Goal: Task Accomplishment & Management: Complete application form

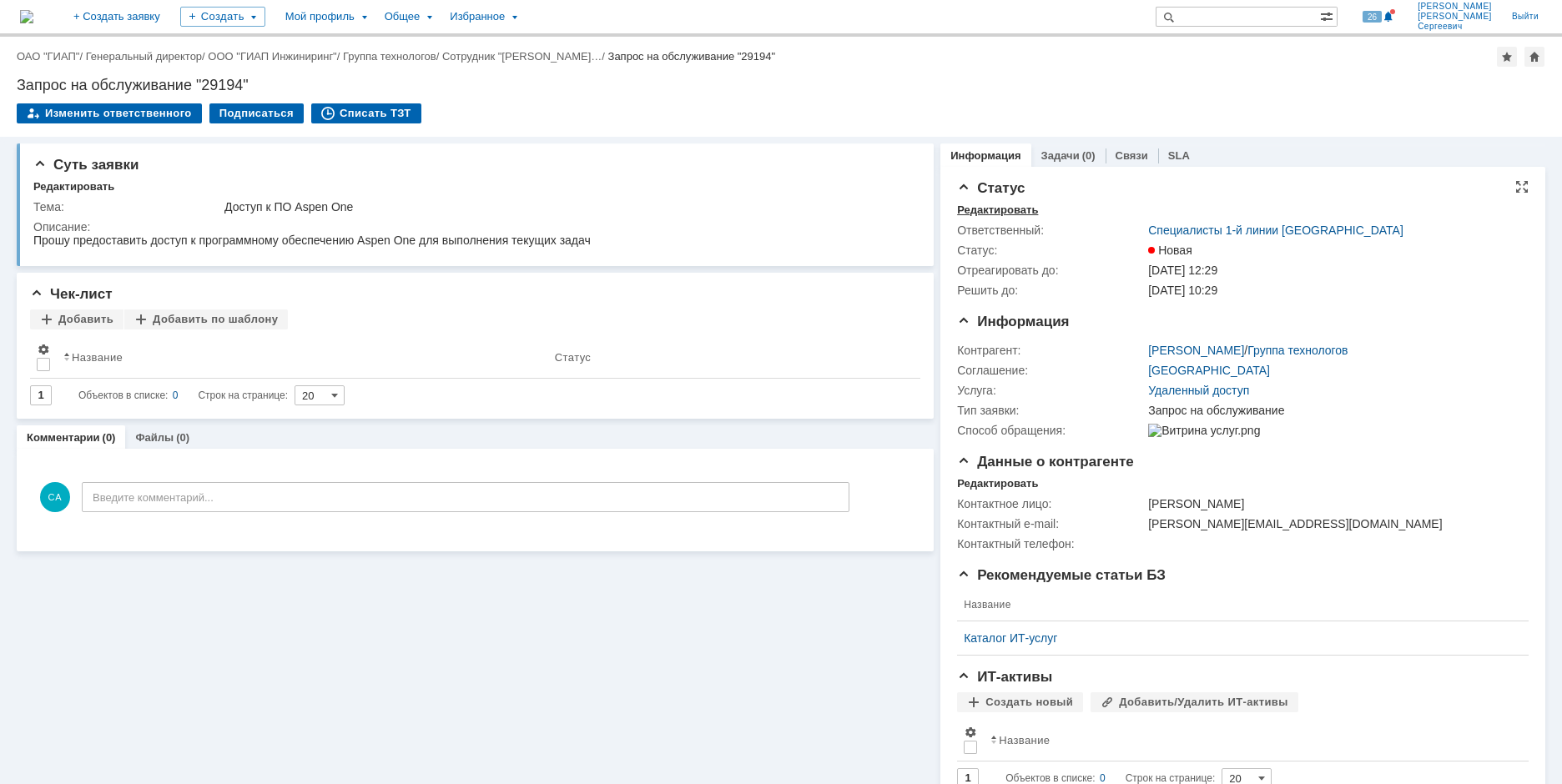
click at [974, 210] on div "Редактировать" at bounding box center [998, 210] width 81 height 13
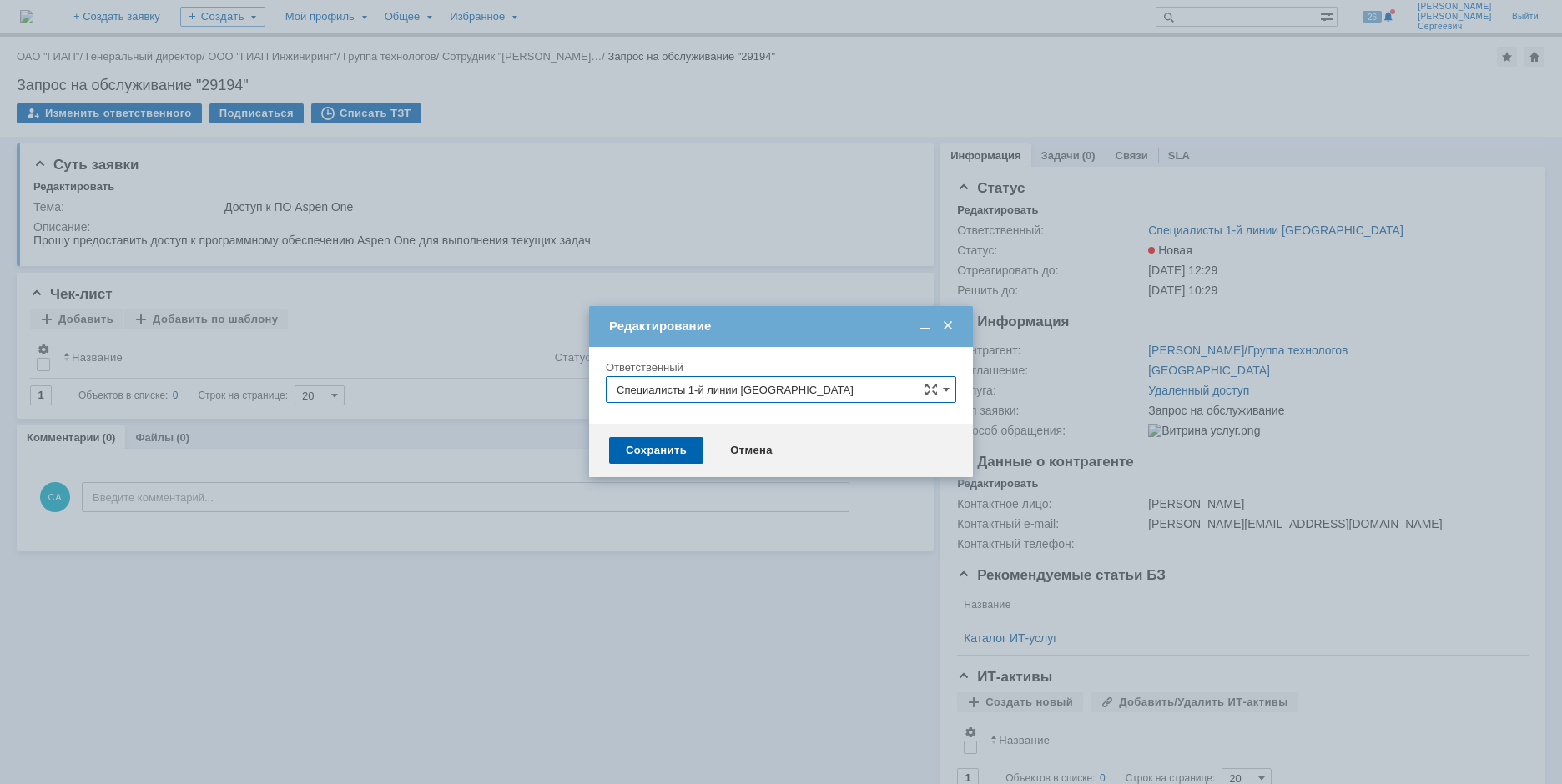
click at [851, 386] on input "Специалисты 1-й линии Москва" at bounding box center [781, 389] width 350 height 27
click at [824, 466] on div "[PERSON_NAME]" at bounding box center [781, 475] width 349 height 27
type input "[PERSON_NAME]"
click at [640, 447] on div "Сохранить" at bounding box center [656, 450] width 94 height 27
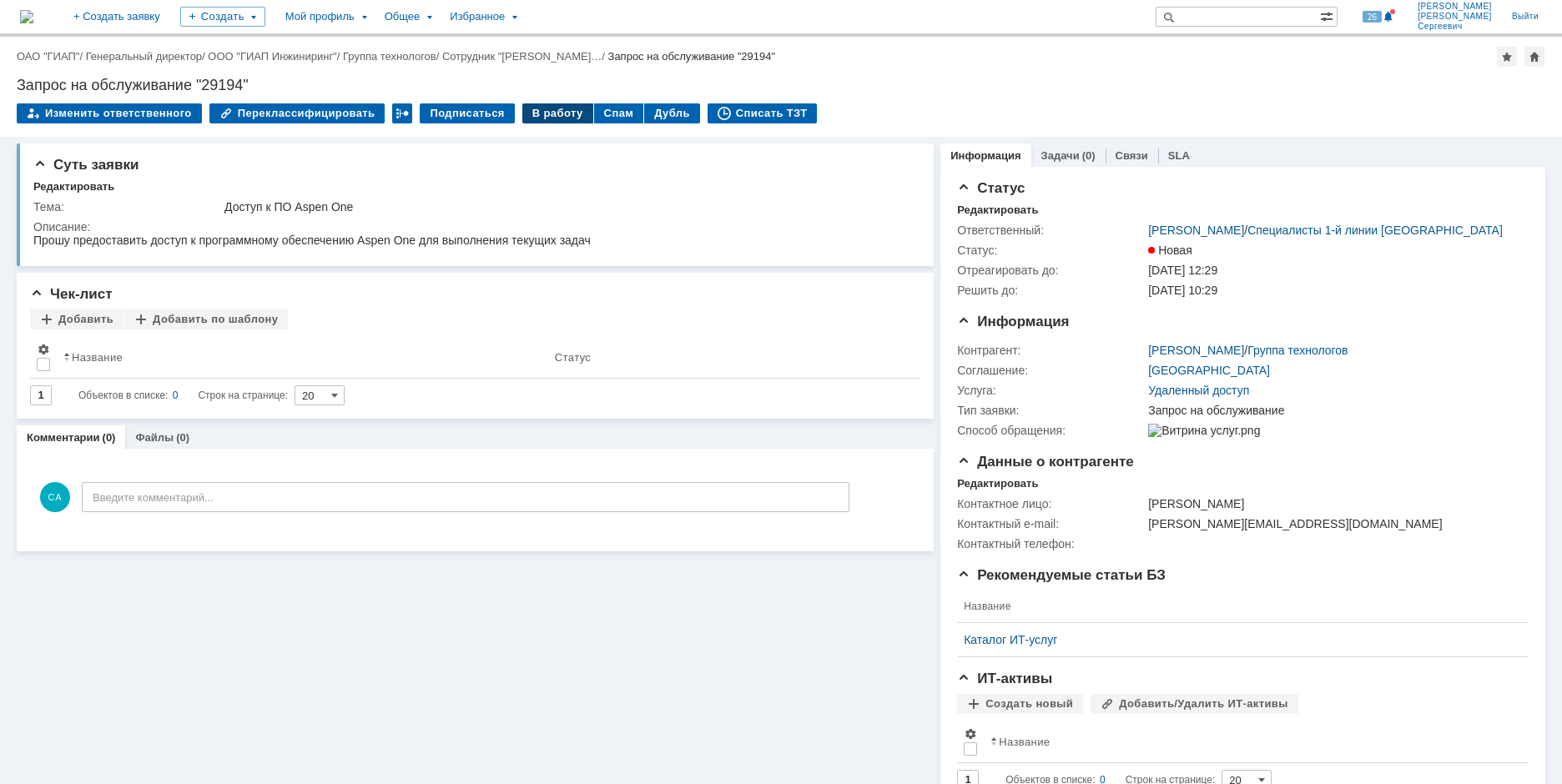
click at [544, 111] on div "В работу" at bounding box center [557, 113] width 71 height 20
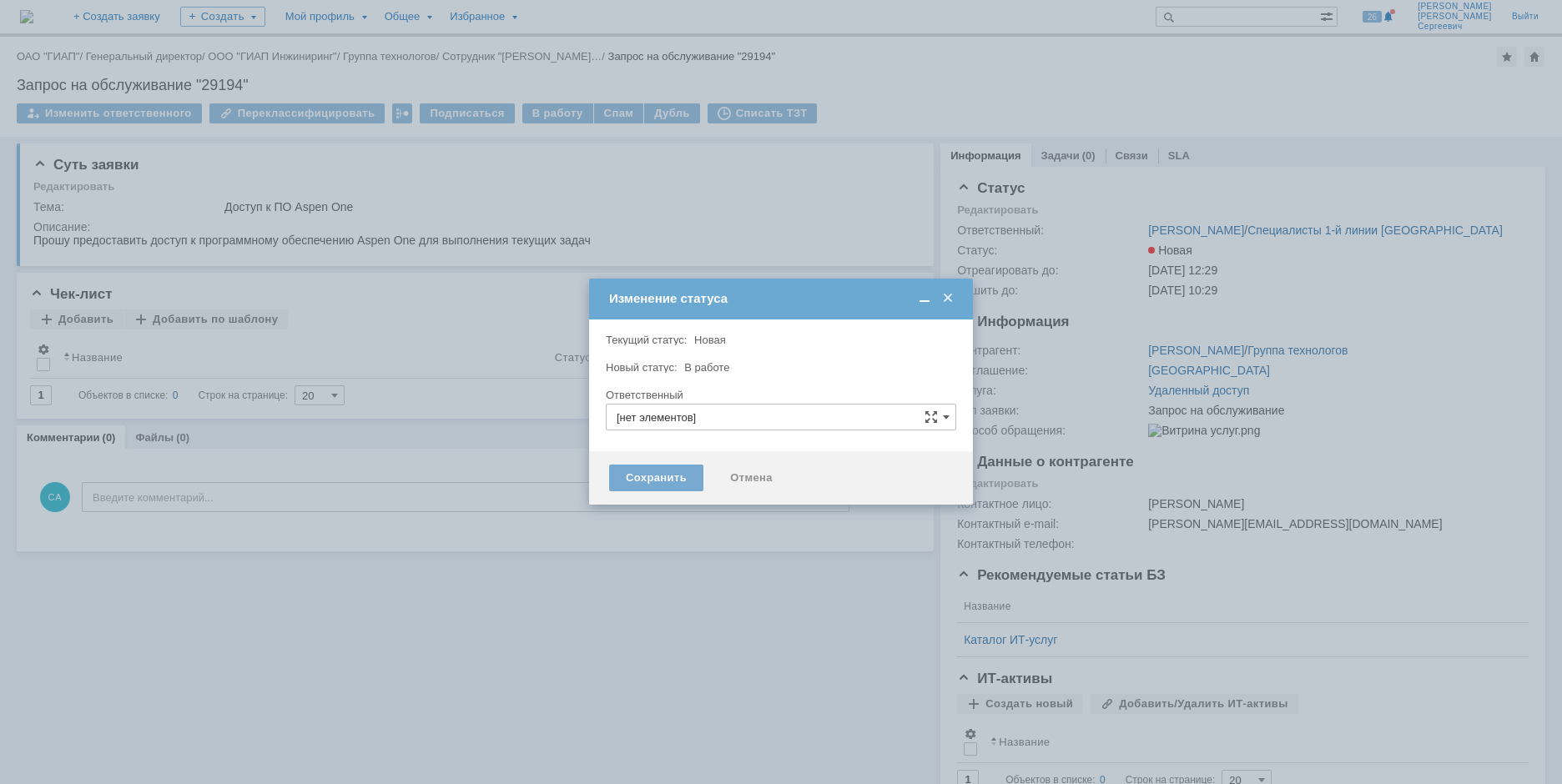
type input "[PERSON_NAME]"
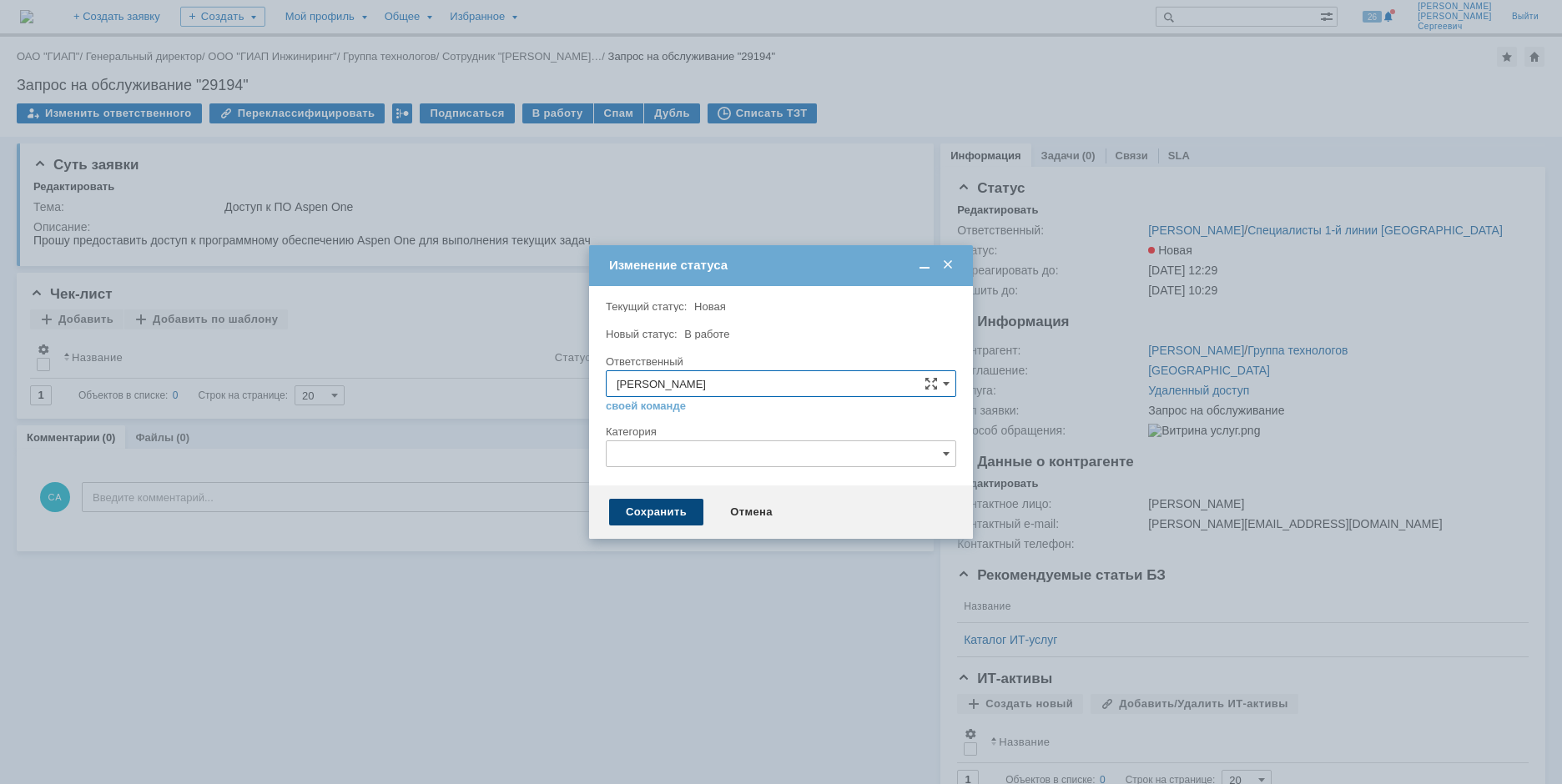
click at [629, 515] on div "Сохранить" at bounding box center [656, 511] width 94 height 27
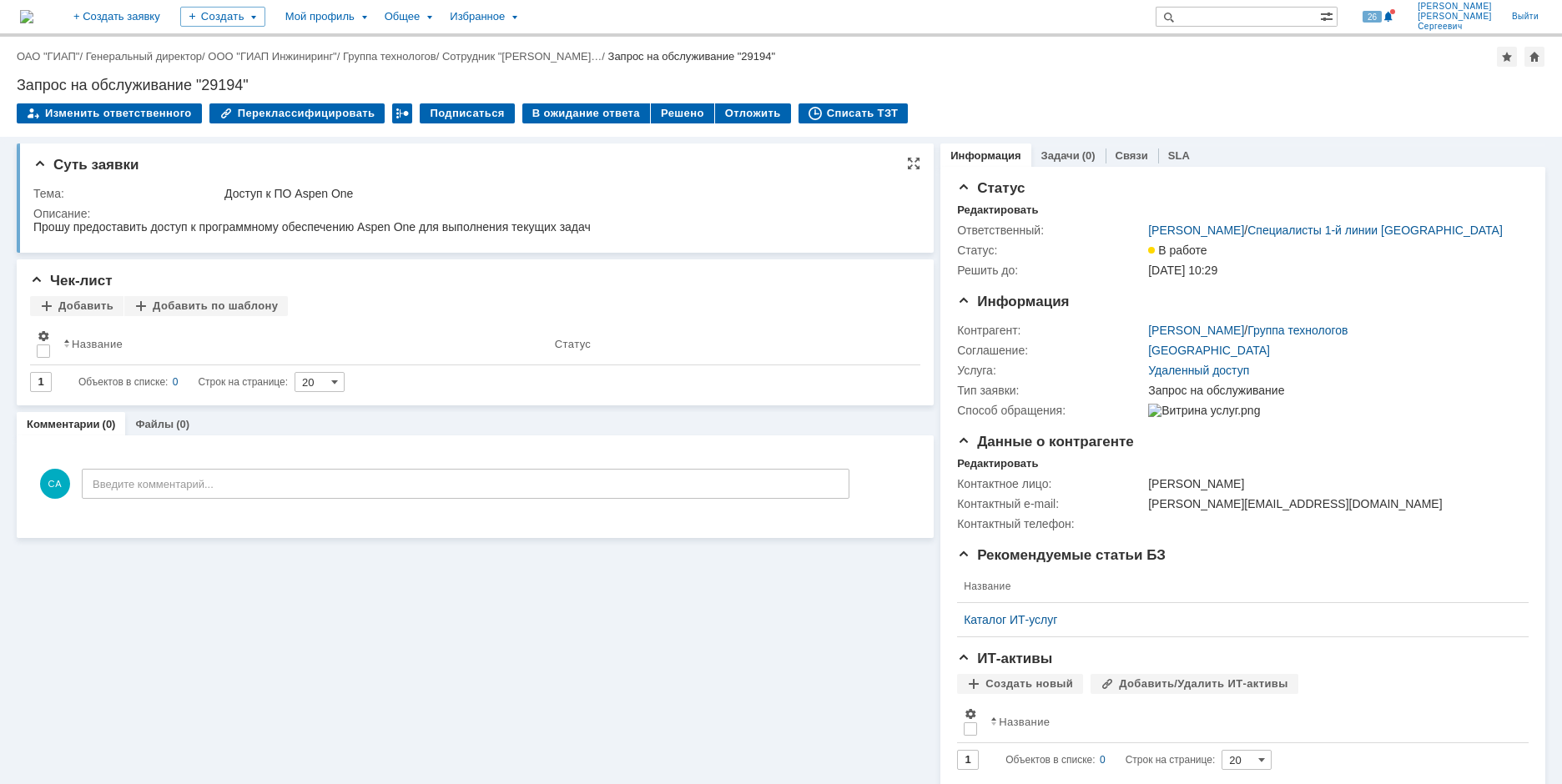
click at [135, 180] on div "Тема: Доступ к ПО Aspen One Описание:" at bounding box center [477, 210] width 887 height 60
drag, startPoint x: 294, startPoint y: 195, endPoint x: 362, endPoint y: 190, distance: 68.2
click at [362, 190] on div "Доступ к ПО Aspen One" at bounding box center [566, 193] width 684 height 13
copy div "Aspen One"
click at [148, 598] on div "Суть заявки Тема: Доступ к ПО Aspen One Описание: Чек-лист Добавить Добавить по…" at bounding box center [475, 507] width 917 height 740
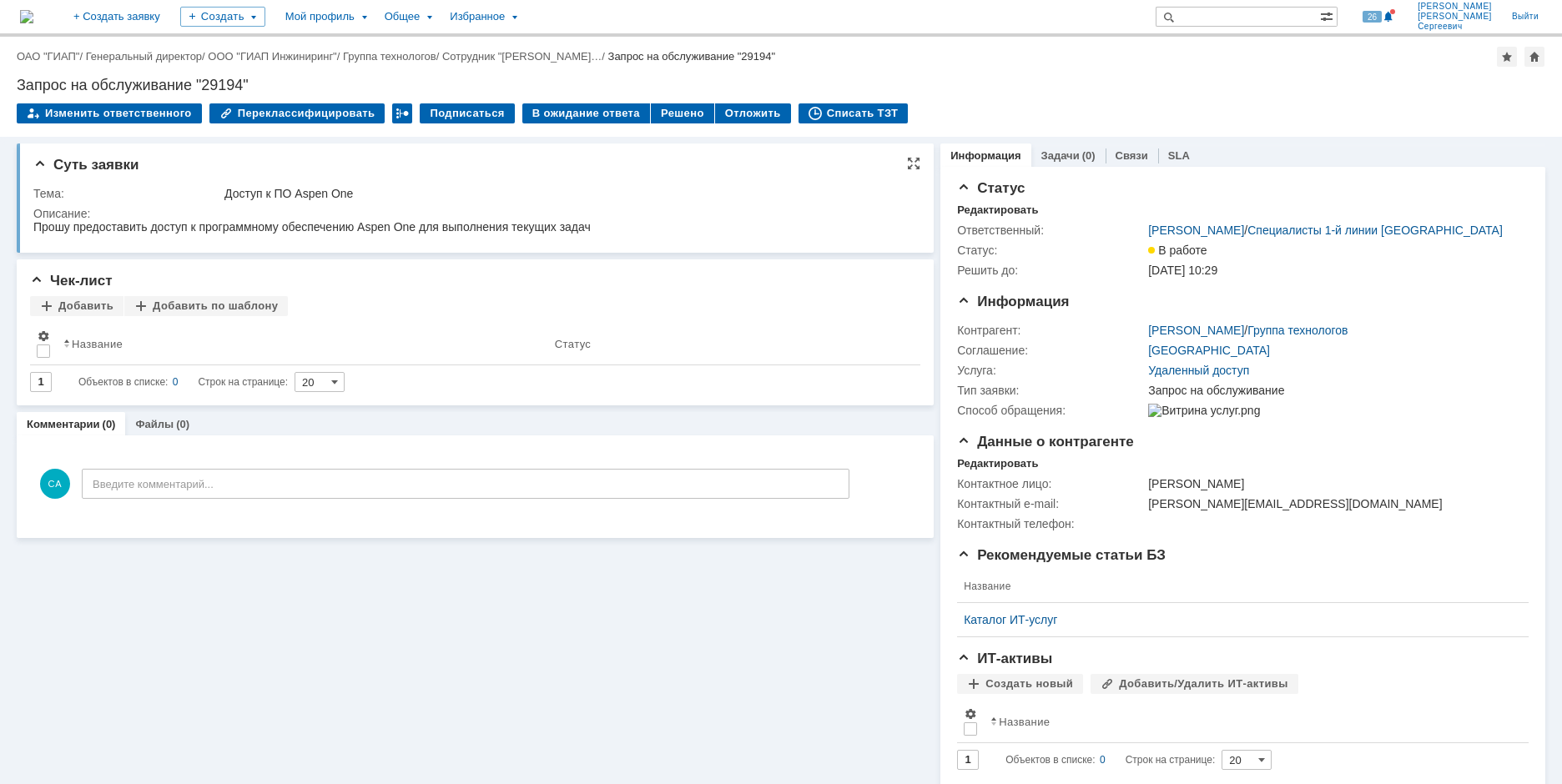
click at [180, 227] on div "Прошу предоставить доступ к программному обеспечению Aspen One для выполнения т…" at bounding box center [312, 226] width 557 height 13
drag, startPoint x: 358, startPoint y: 229, endPoint x: 414, endPoint y: 229, distance: 56.0
click at [414, 229] on div "Прошу предоставить доступ к программному обеспечению Aspen One для выполнения т…" at bounding box center [312, 226] width 557 height 13
click at [389, 231] on div "Прошу предоставить доступ к программному обеспечению Aspen One для выполнения т…" at bounding box center [312, 226] width 557 height 13
drag, startPoint x: 388, startPoint y: 229, endPoint x: 356, endPoint y: 228, distance: 32.0
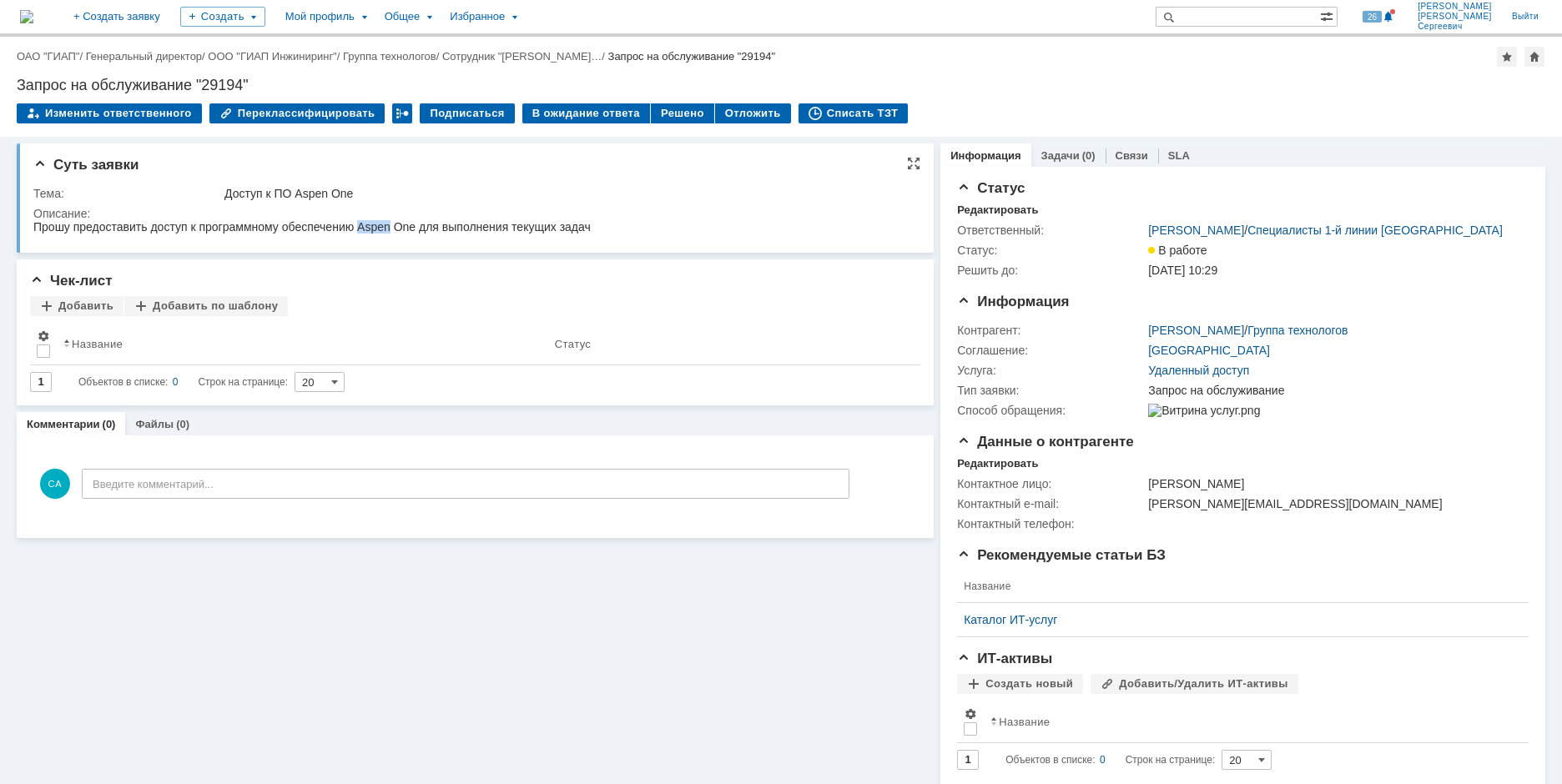
click at [356, 228] on div "Прошу предоставить доступ к программному обеспечению Aspen One для выполнения т…" at bounding box center [312, 226] width 557 height 13
copy div "Aspen"
click at [1143, 29] on div "На домашнюю + Создать заявку Создать Мой профиль Общее Избранное 26 Сидоров Анд…" at bounding box center [781, 18] width 1562 height 37
click at [842, 110] on div "Списать ТЗТ" at bounding box center [853, 113] width 110 height 20
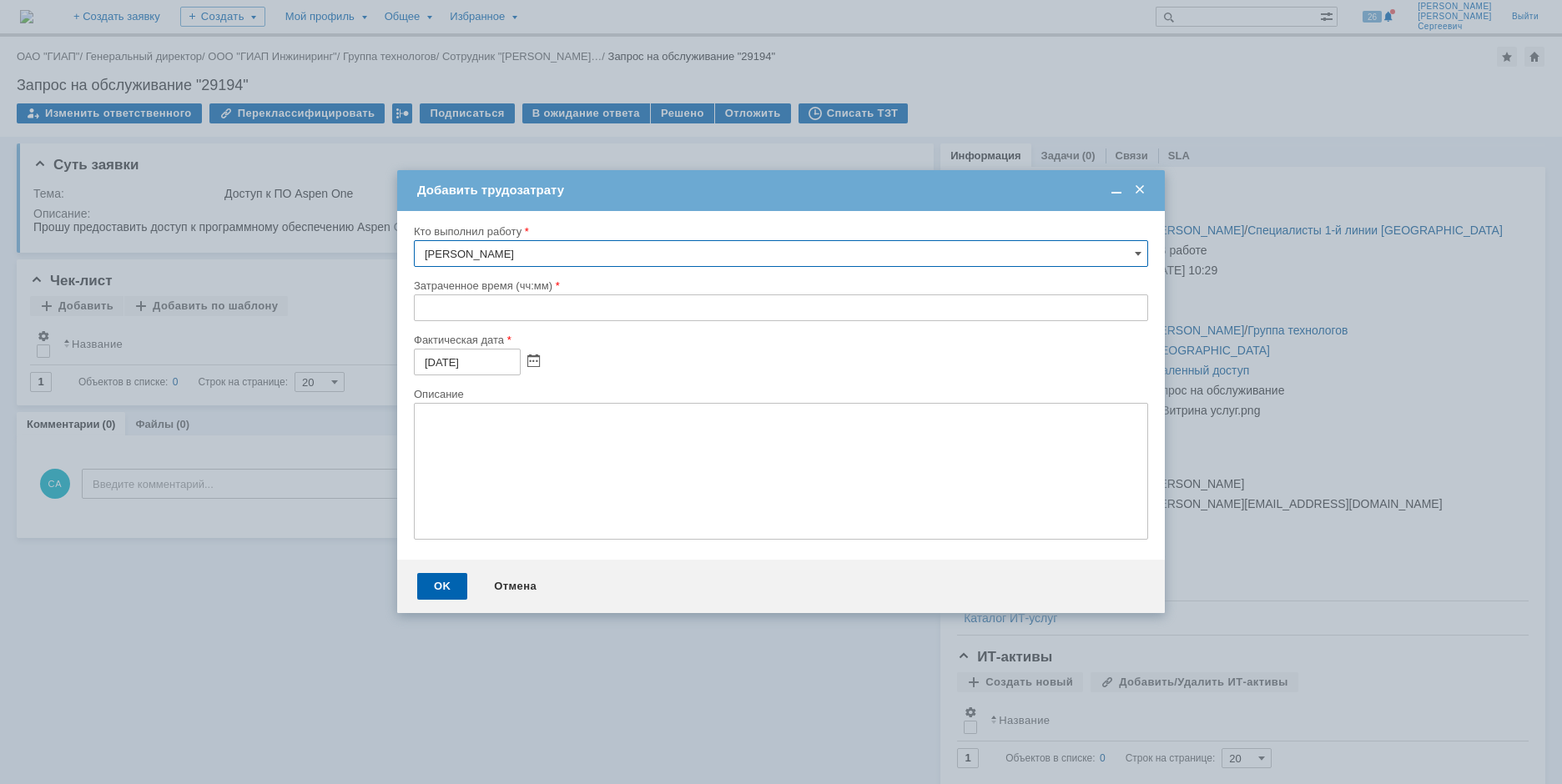
click at [417, 317] on input "text" at bounding box center [781, 307] width 734 height 27
type input "00:20"
click at [421, 588] on div "OK" at bounding box center [443, 586] width 50 height 27
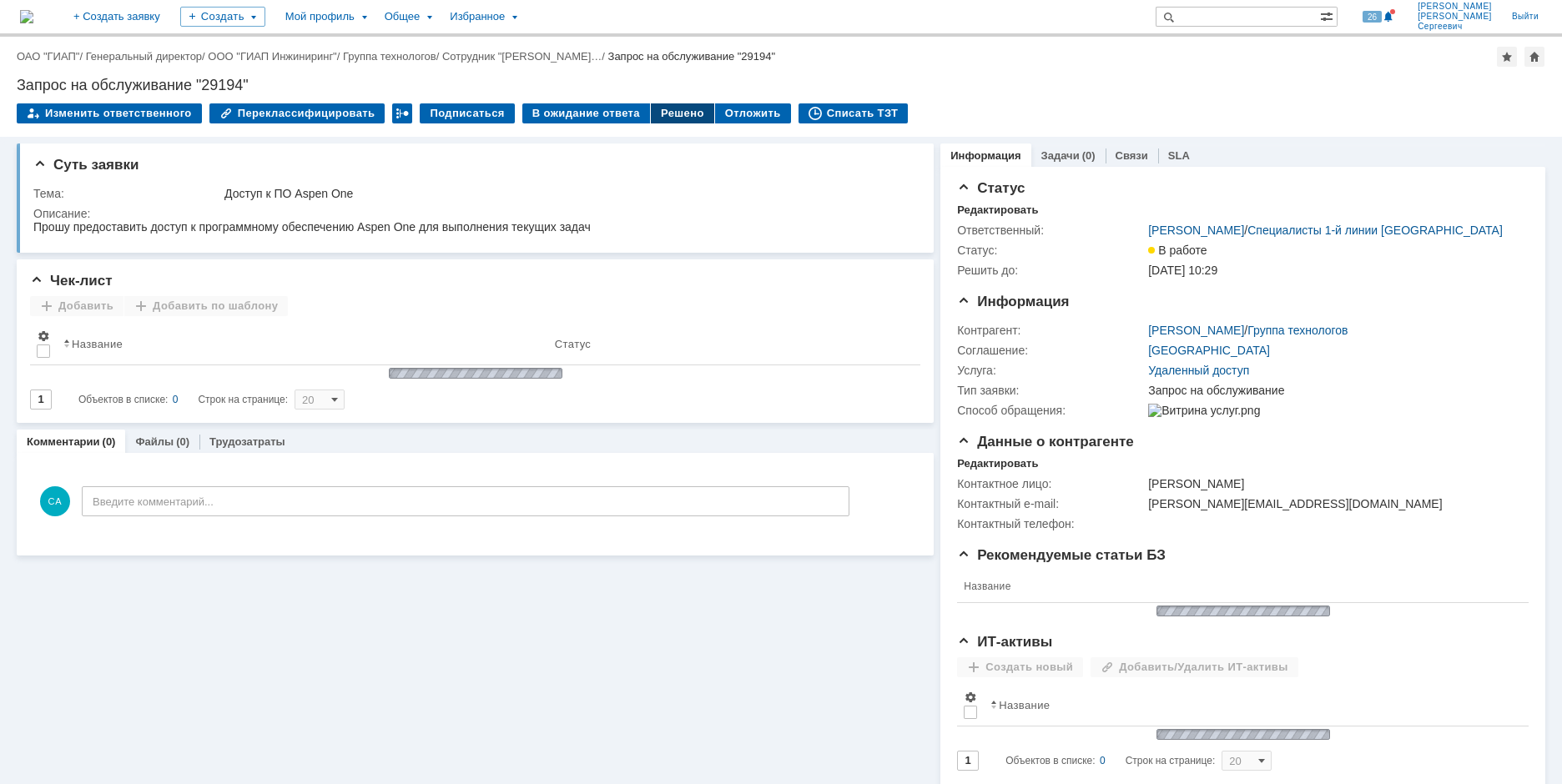
click at [668, 110] on div "Решено" at bounding box center [682, 113] width 63 height 20
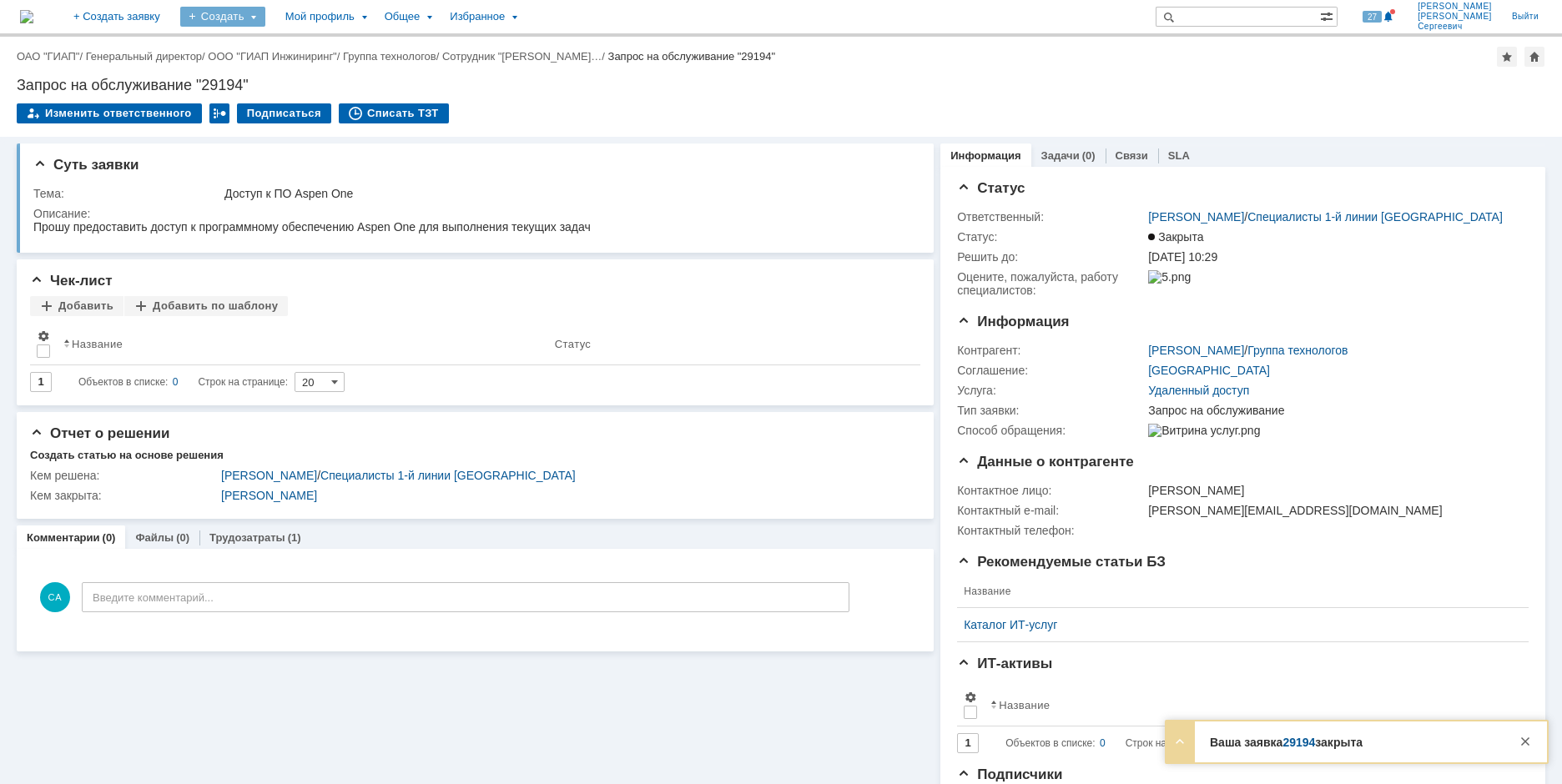
click at [266, 16] on div "Создать" at bounding box center [223, 16] width 85 height 20
click at [311, 97] on link "Заявка" at bounding box center [247, 103] width 127 height 20
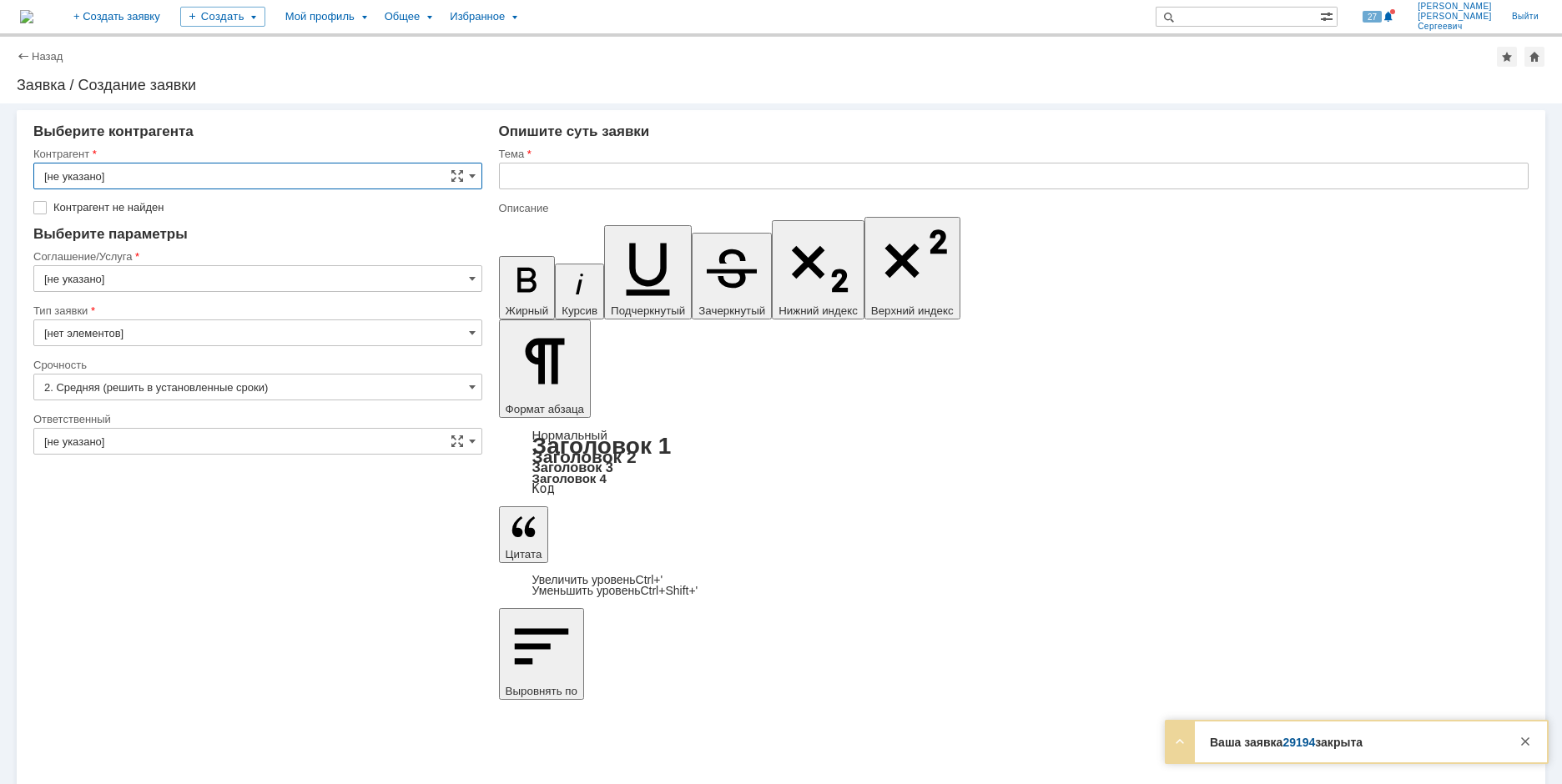
click at [253, 179] on input "[не указано]" at bounding box center [258, 176] width 449 height 27
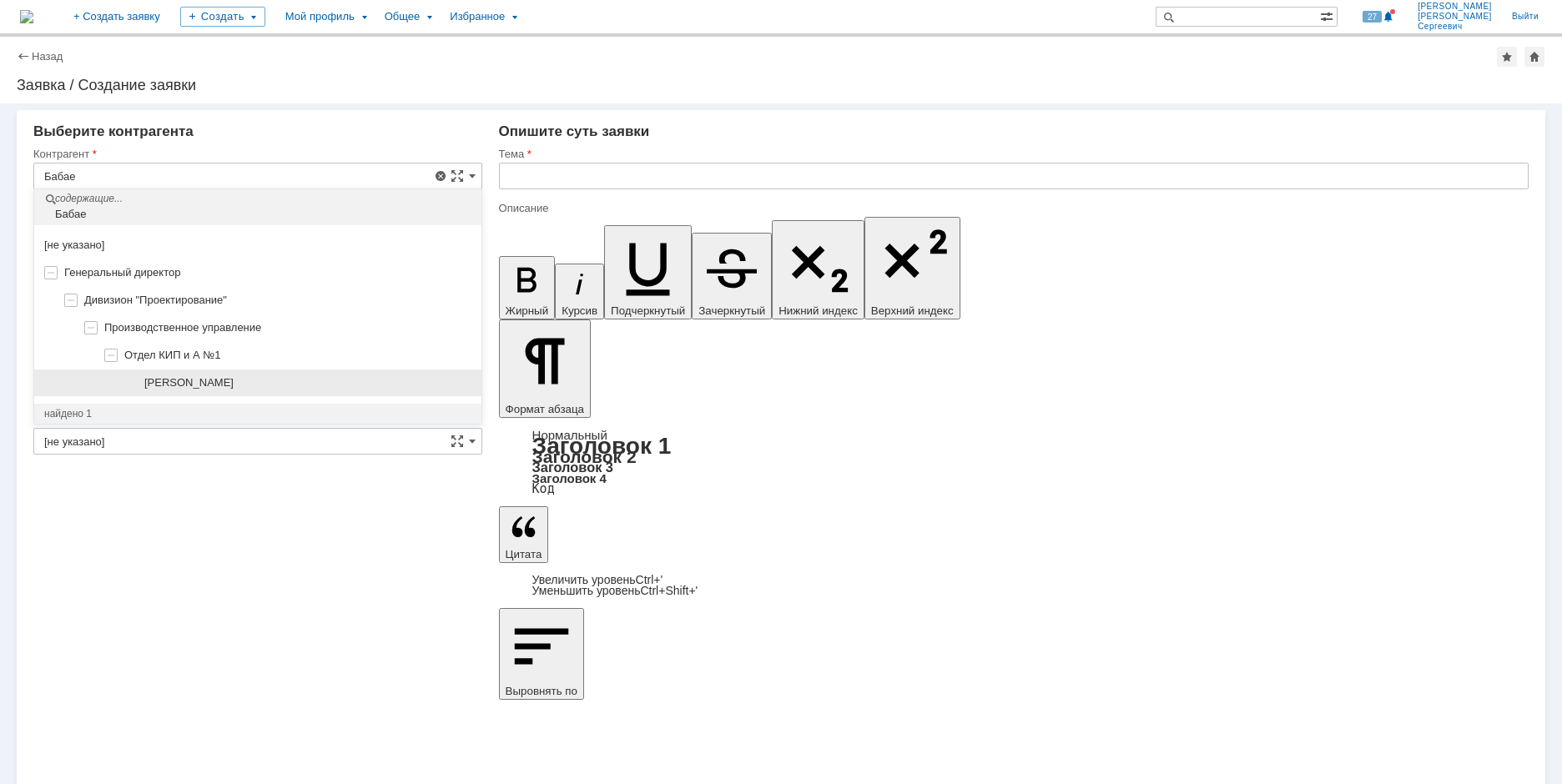
click at [234, 381] on span "Бабаев Игорь Сергеевич" at bounding box center [188, 382] width 89 height 13
type input "Бабаев Игорь Сергеевич"
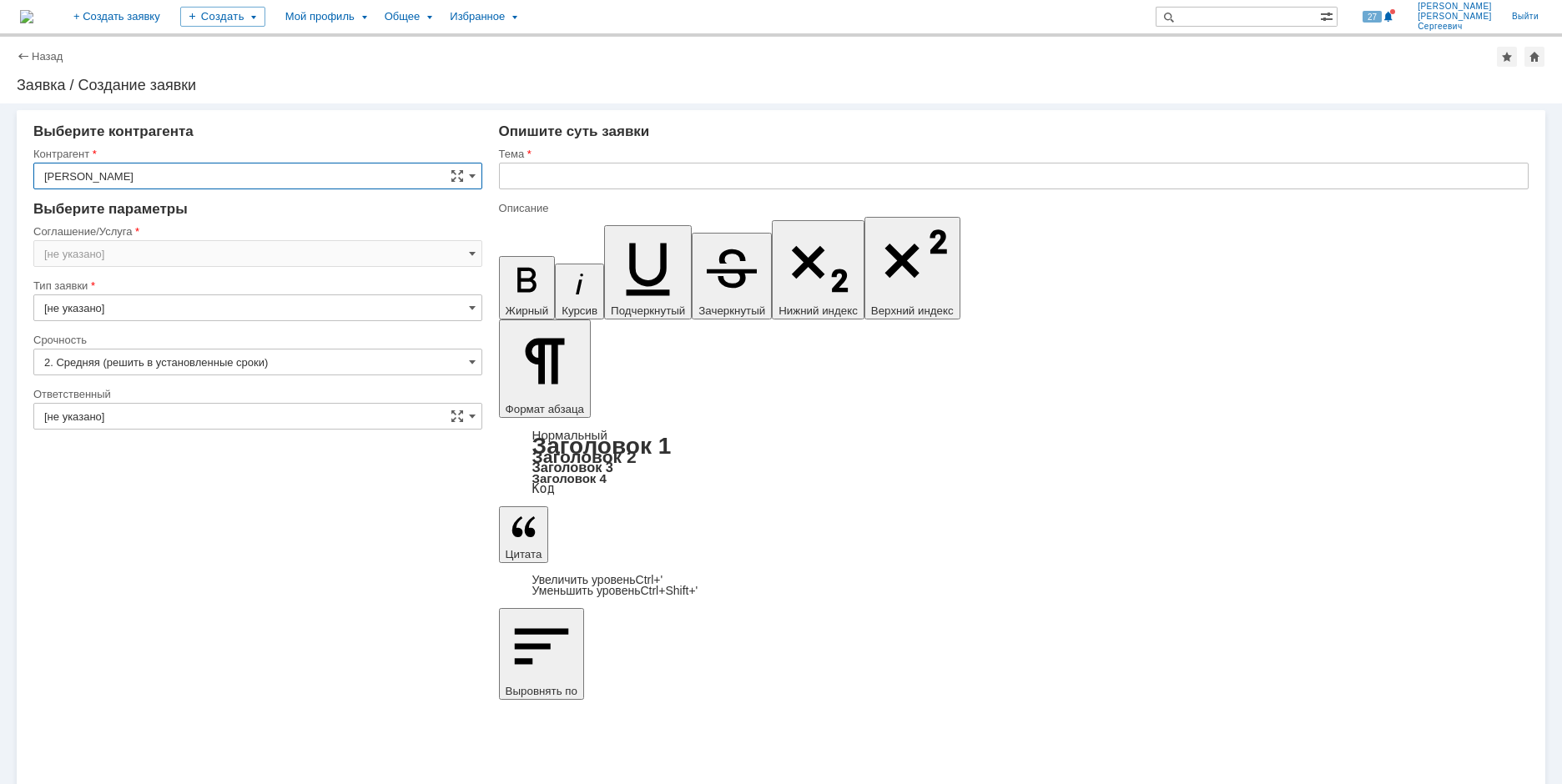
type input "[GEOGRAPHIC_DATA]"
click at [235, 260] on input "[GEOGRAPHIC_DATA]" at bounding box center [258, 254] width 449 height 27
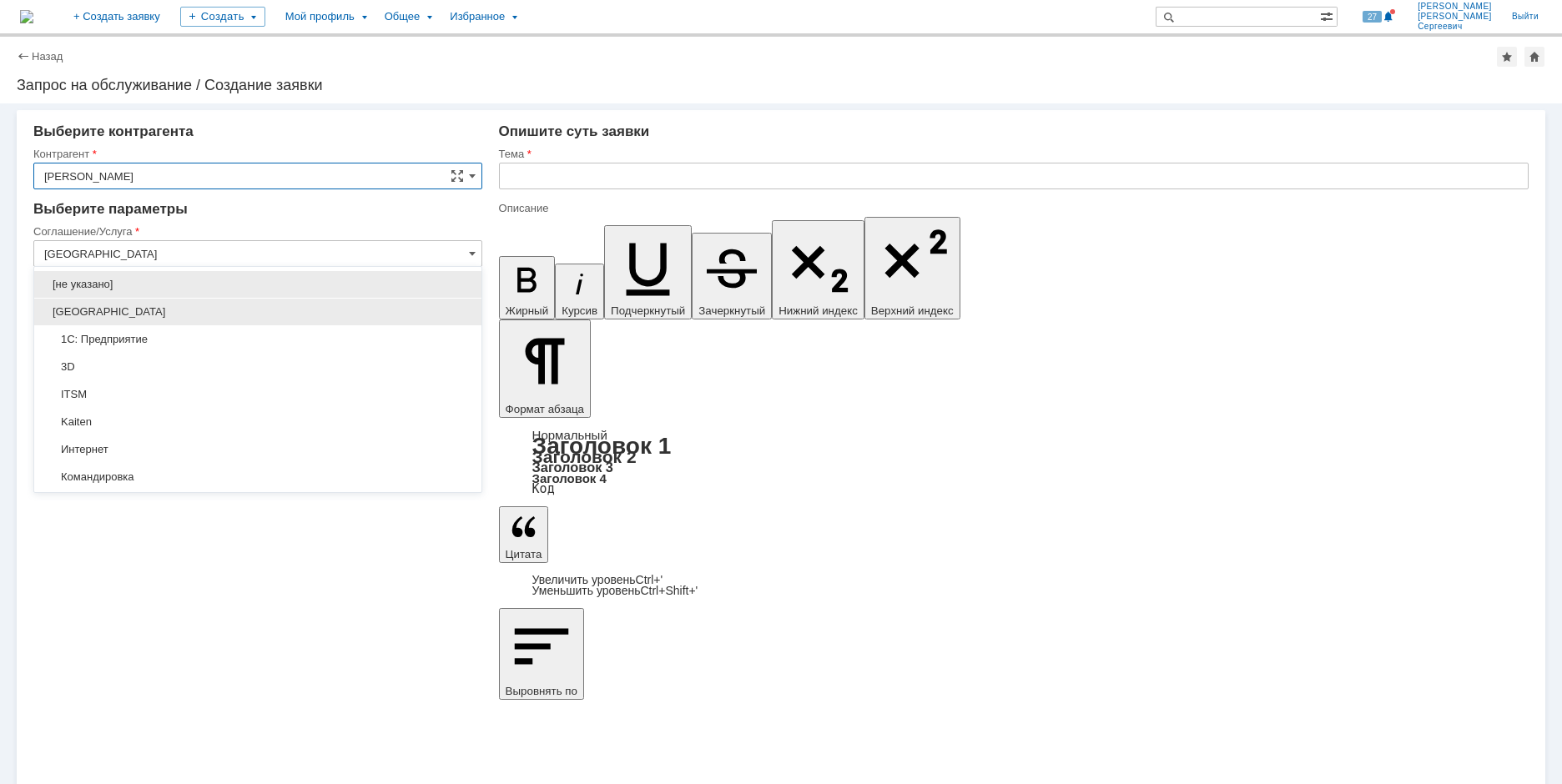
click at [231, 310] on span "Дзержинск" at bounding box center [257, 311] width 427 height 13
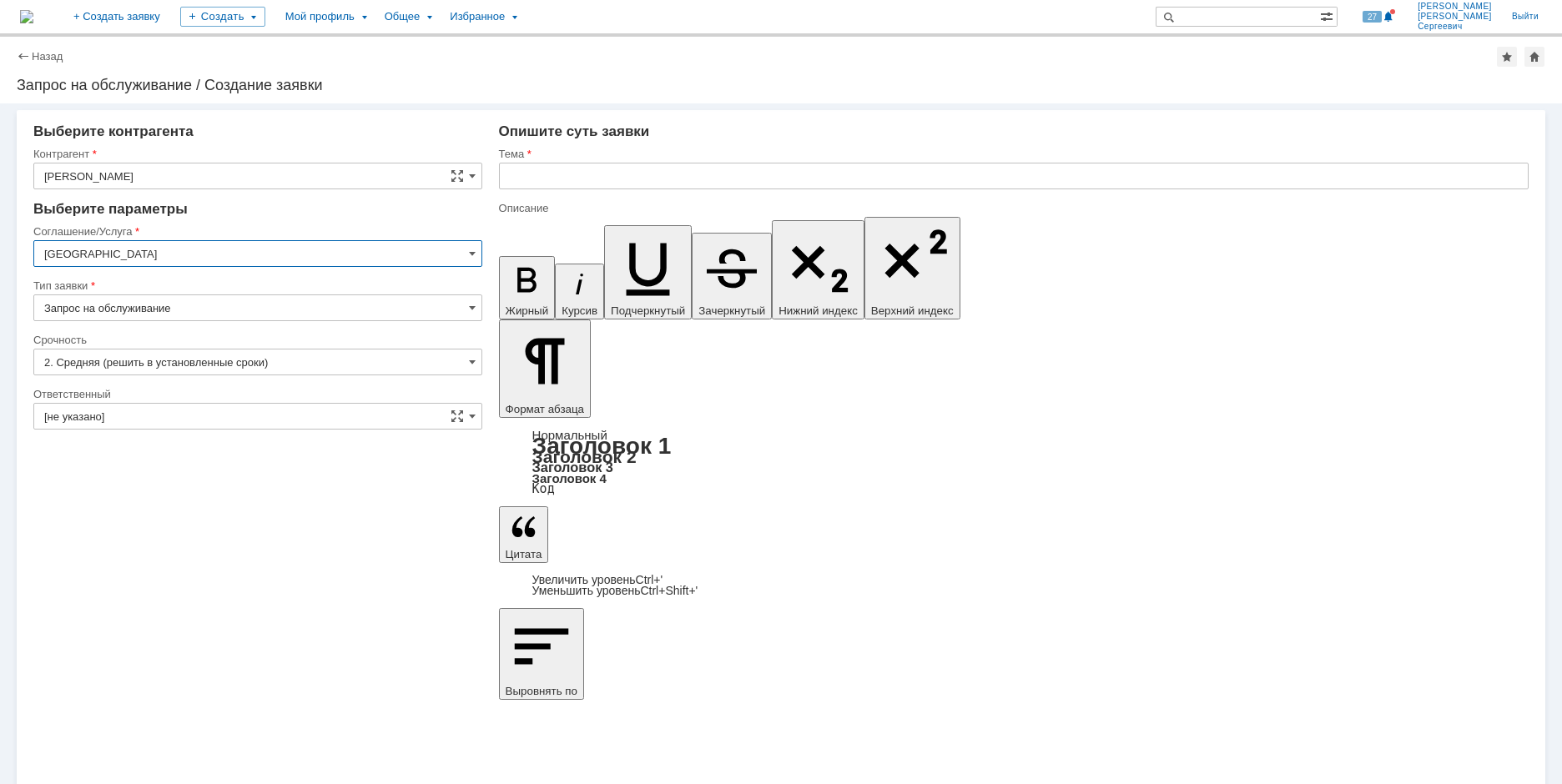
type input "Дзержинск"
click at [270, 417] on input "[не указано]" at bounding box center [258, 416] width 449 height 27
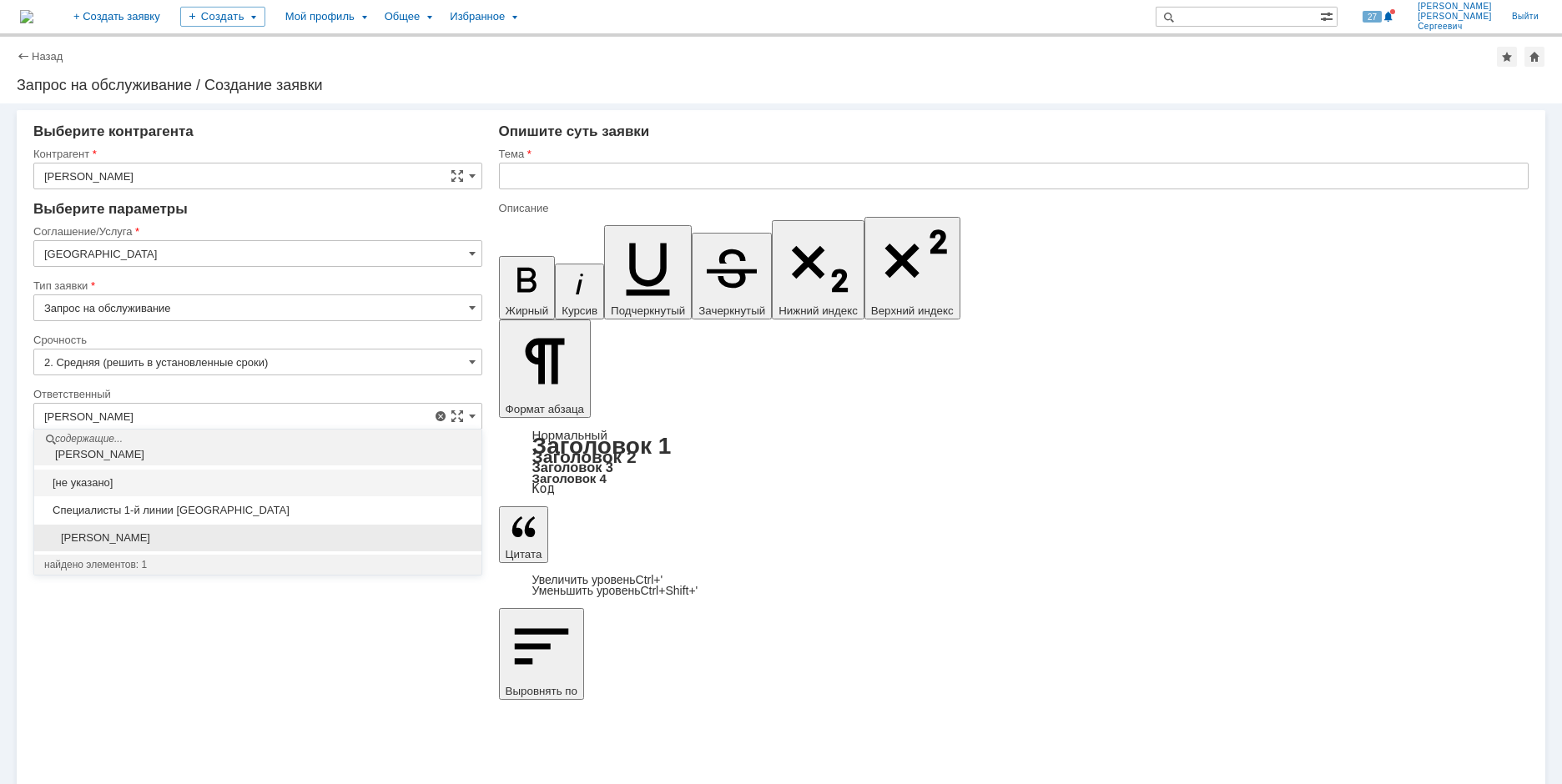
click at [295, 537] on span "[PERSON_NAME]" at bounding box center [257, 537] width 427 height 13
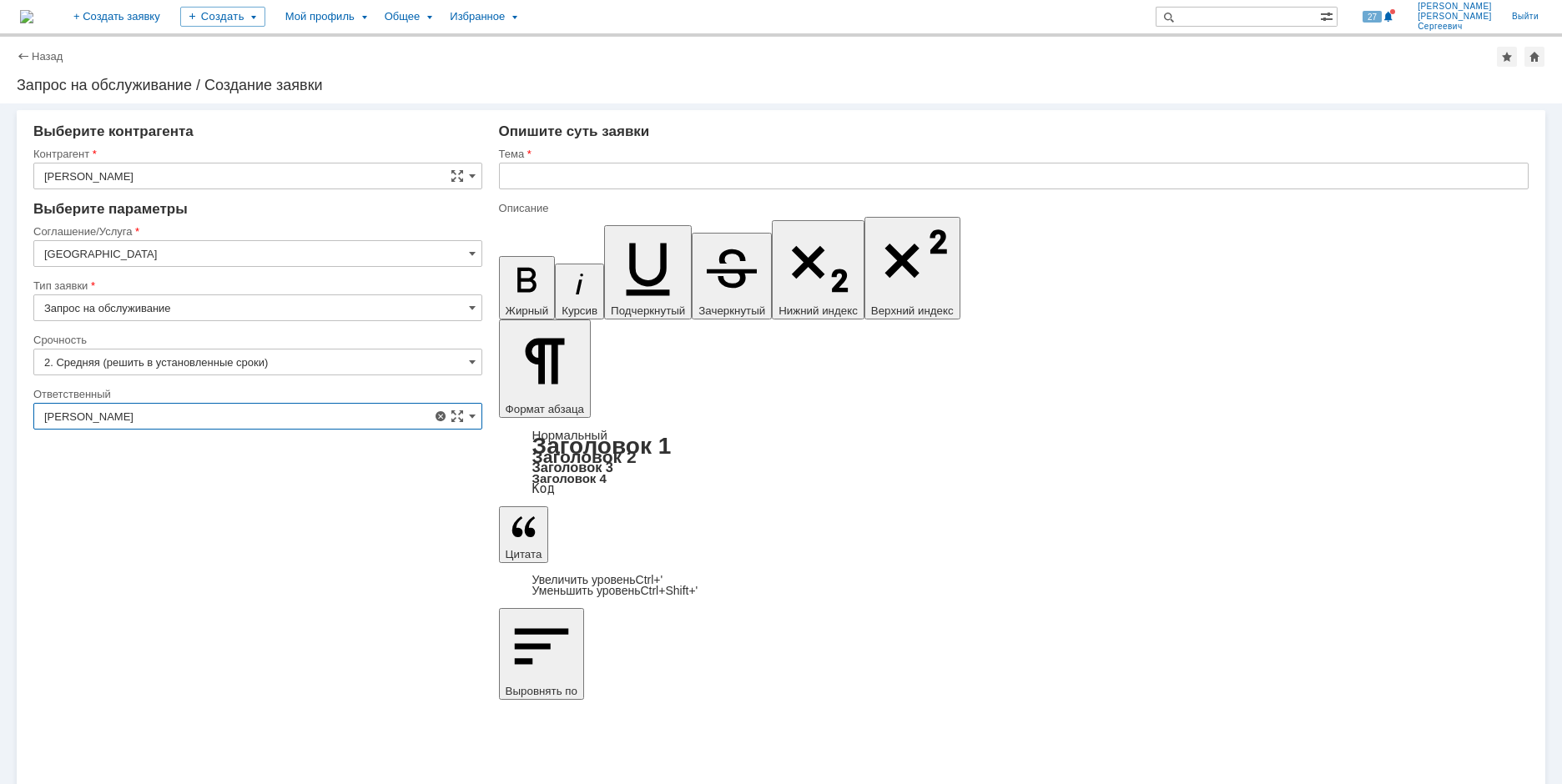
type input "[PERSON_NAME]"
click at [530, 191] on div at bounding box center [1013, 196] width 1030 height 12
click at [541, 184] on input "text" at bounding box center [1013, 176] width 1030 height 27
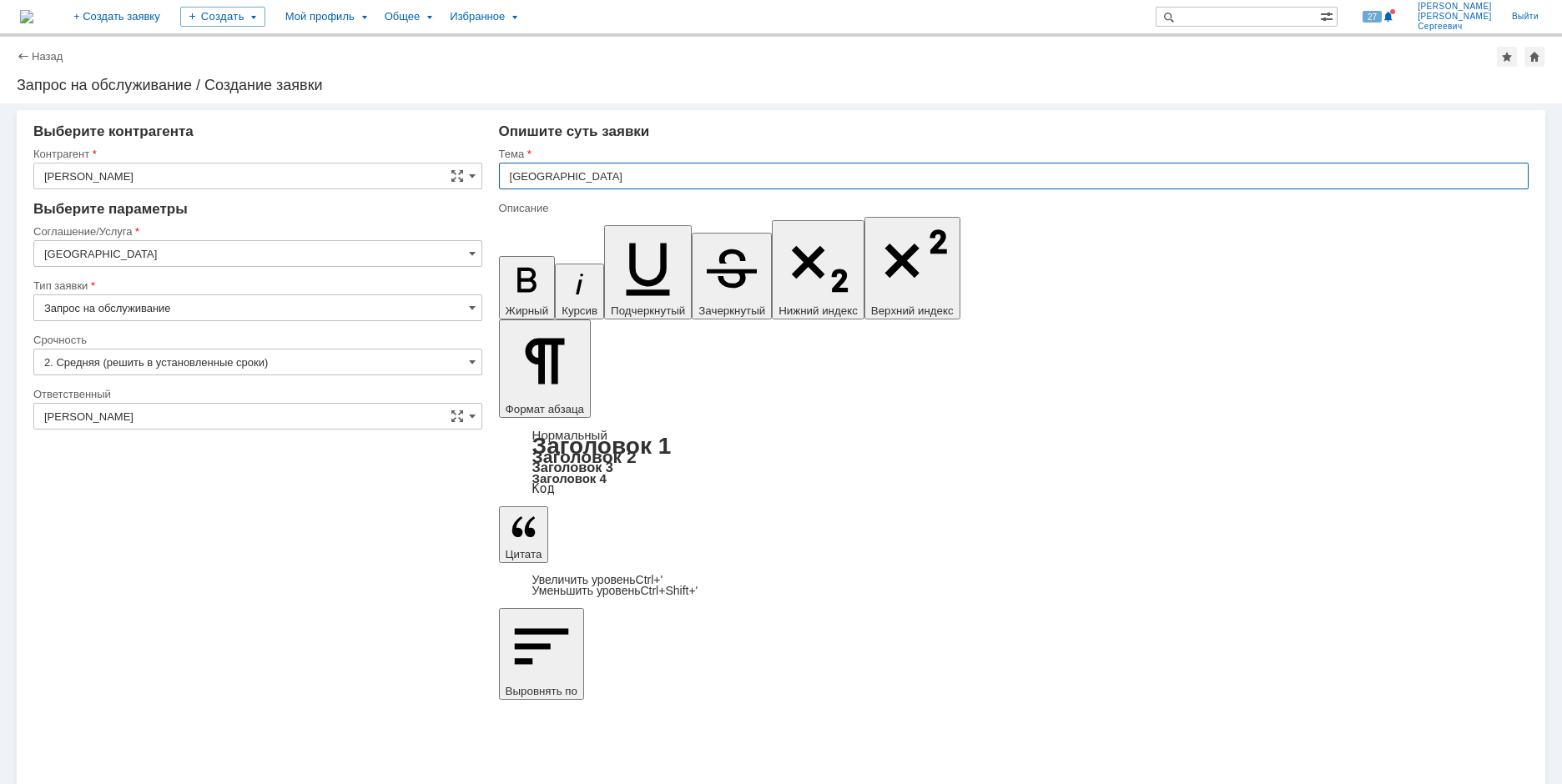
type input "О"
type input "Y"
type input "Не работает Thunderbird"
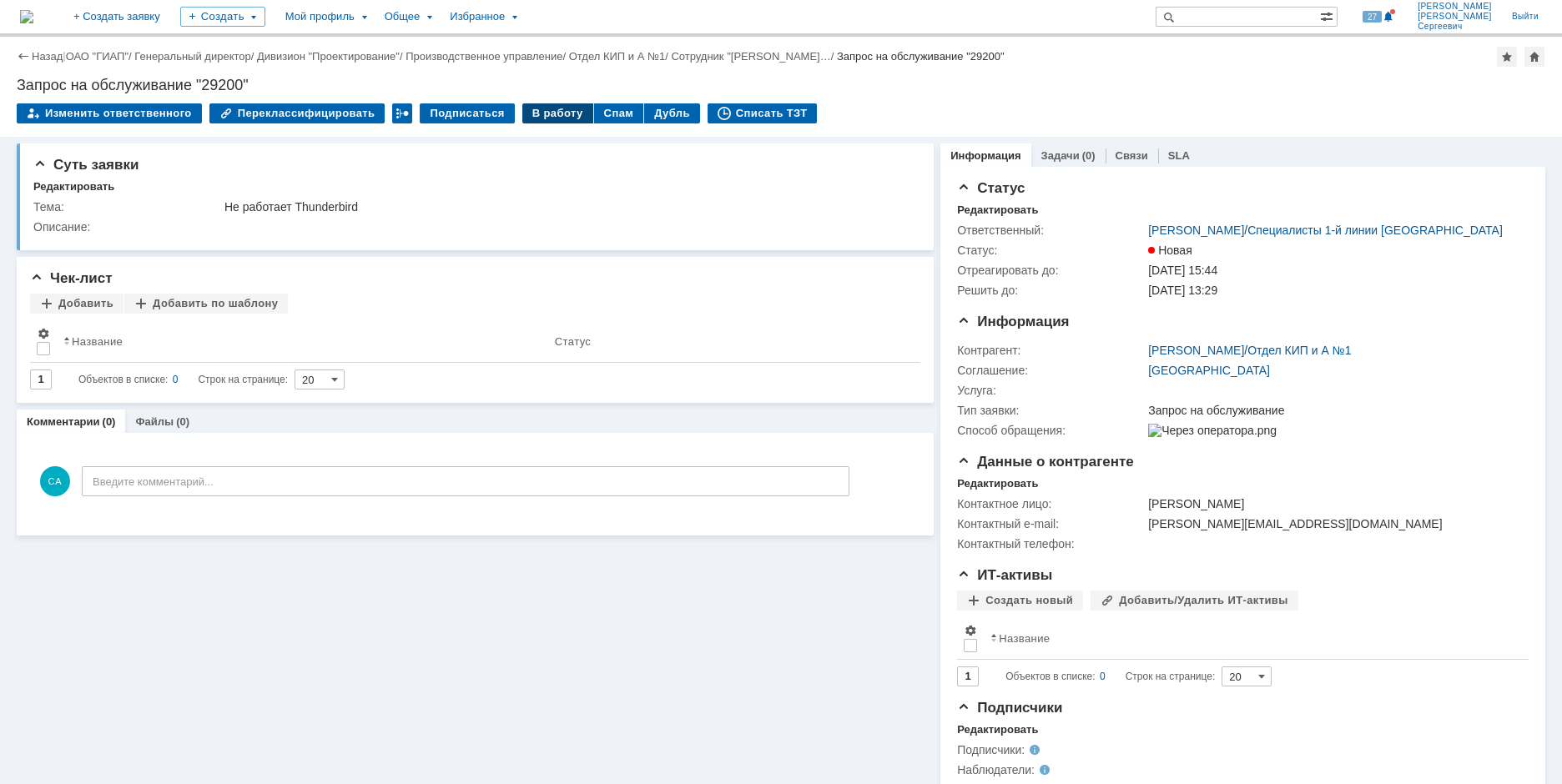
click at [539, 115] on div "В работу" at bounding box center [557, 113] width 71 height 20
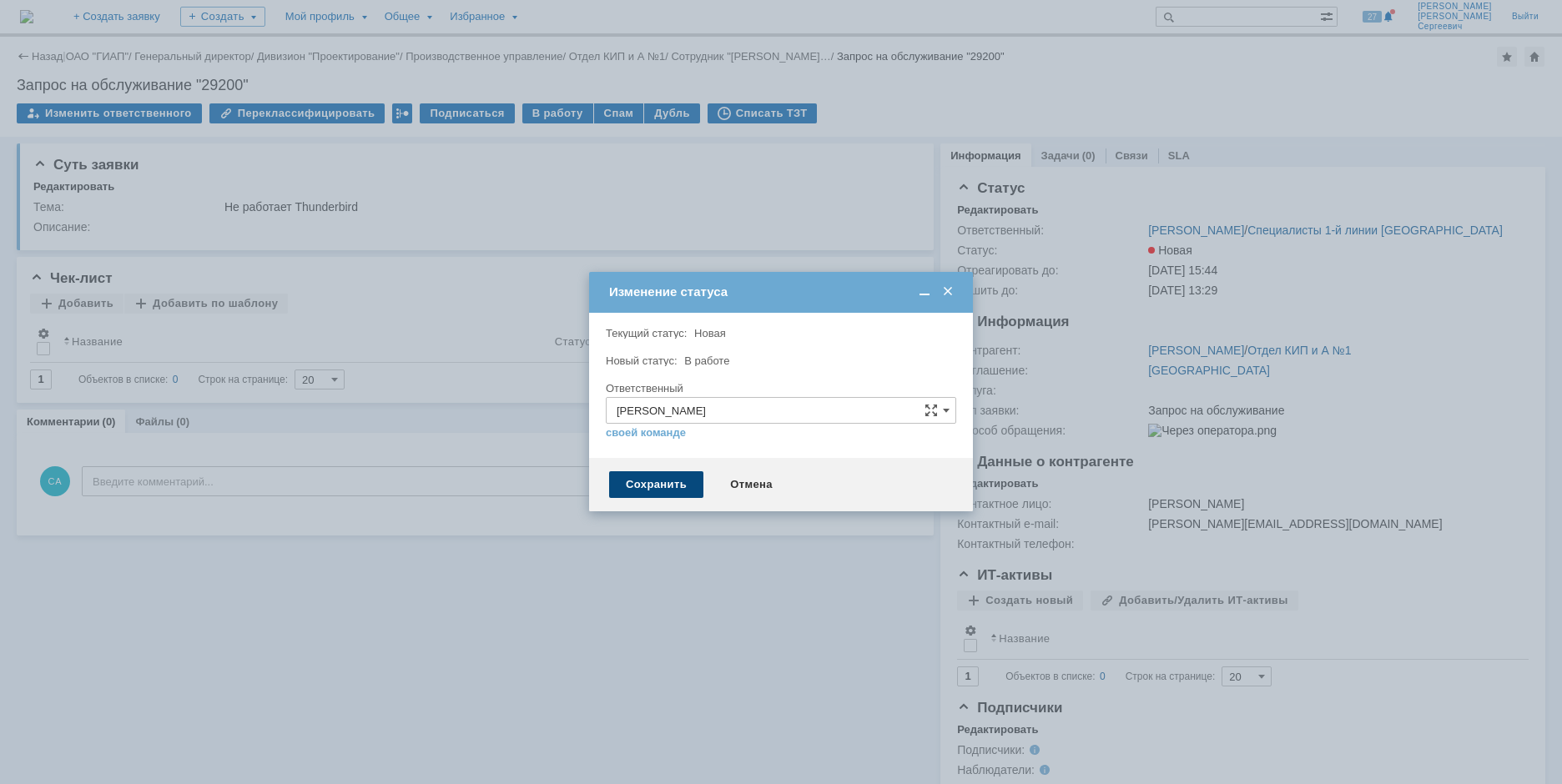
click at [647, 479] on div "Сохранить" at bounding box center [656, 484] width 94 height 27
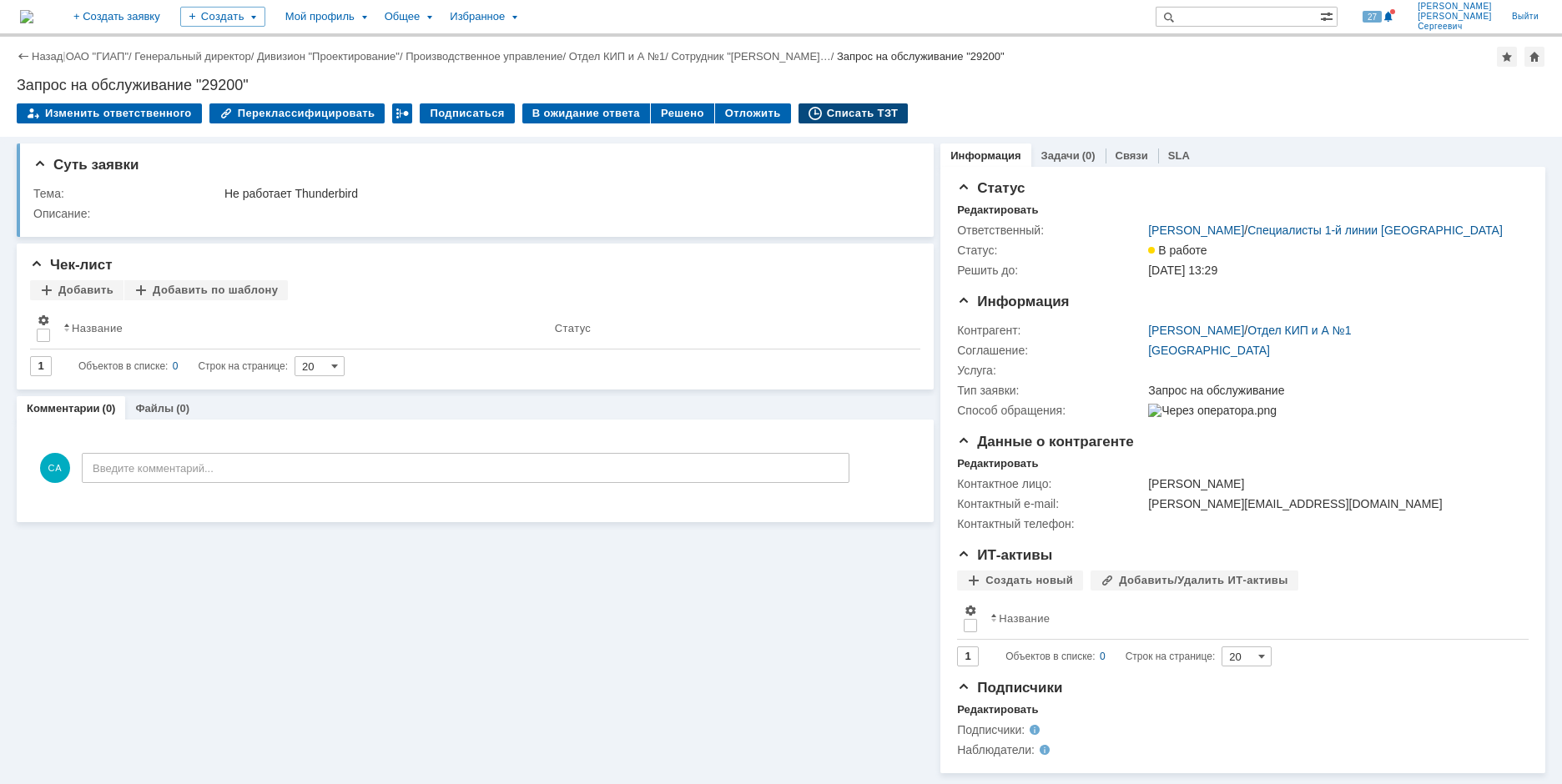
click at [810, 116] on div "Списать ТЗТ" at bounding box center [853, 113] width 110 height 20
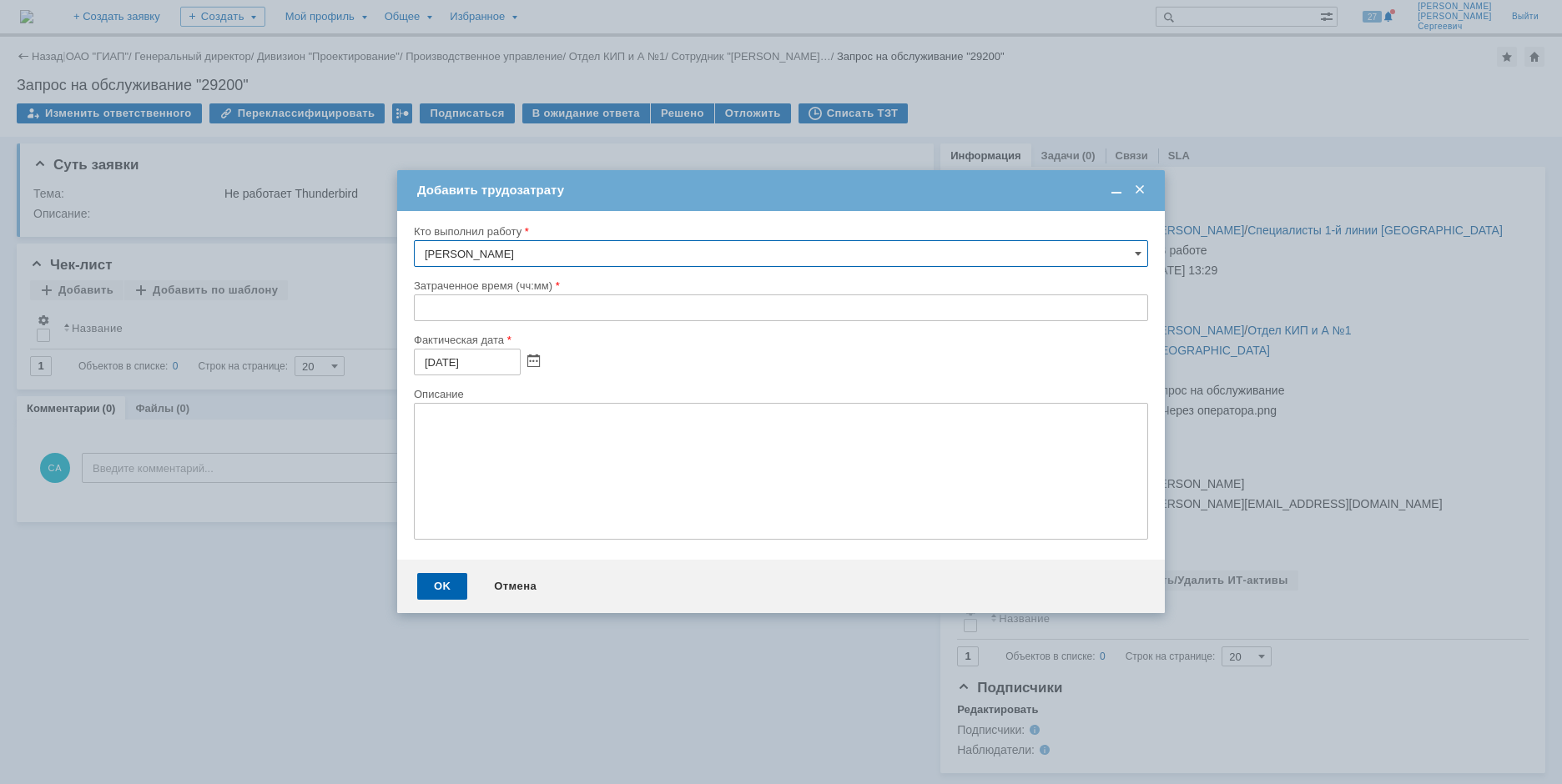
click at [418, 311] on input "text" at bounding box center [781, 307] width 734 height 27
type input "00:05"
click at [435, 586] on div "OK" at bounding box center [443, 586] width 50 height 27
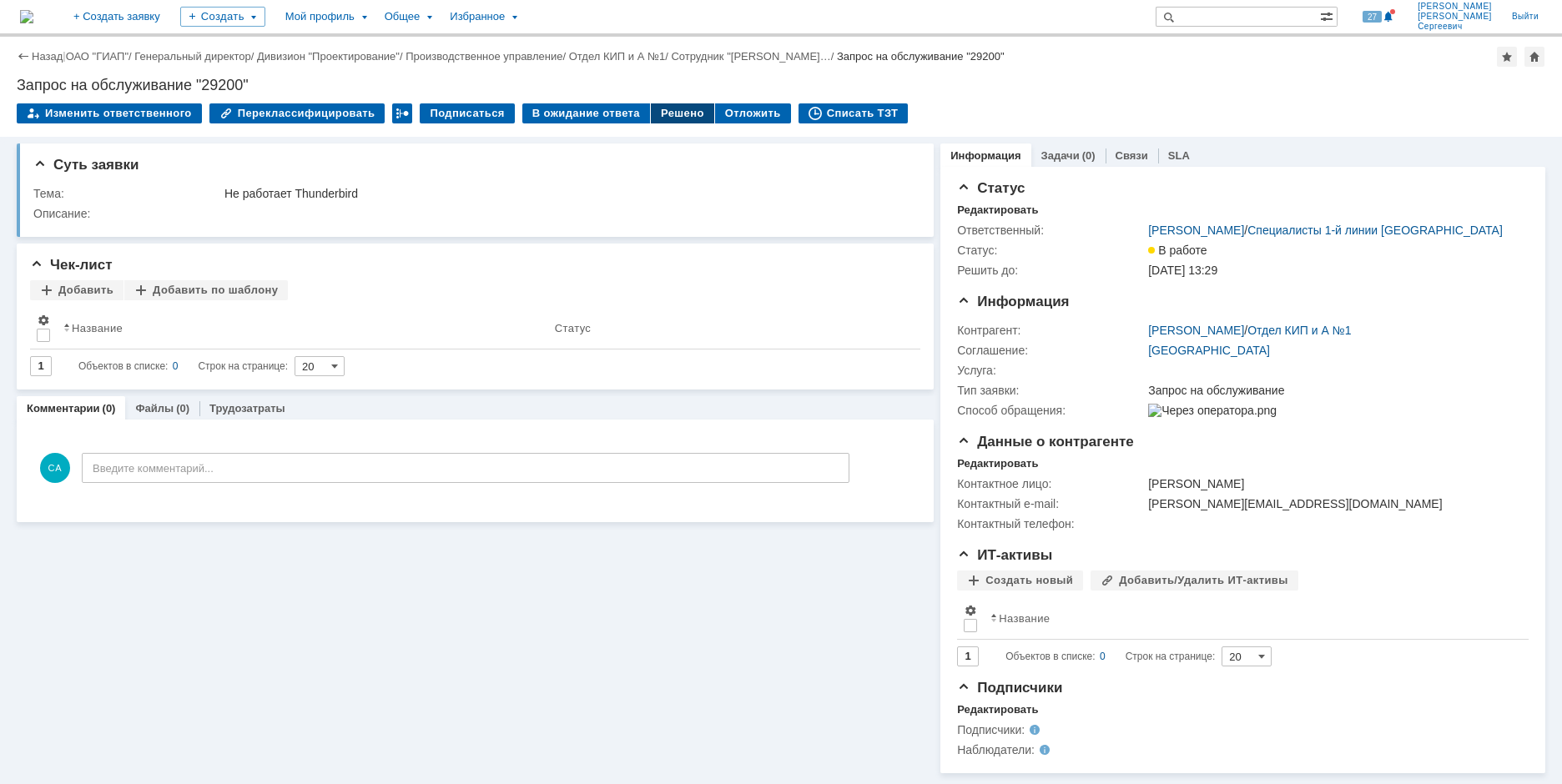
click at [657, 112] on div "Решено" at bounding box center [682, 113] width 63 height 20
